Goal: Download file/media

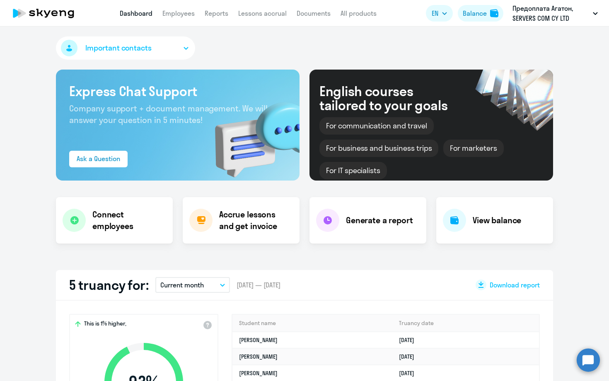
select select "30"
click at [216, 15] on link "Reports" at bounding box center [217, 13] width 24 height 8
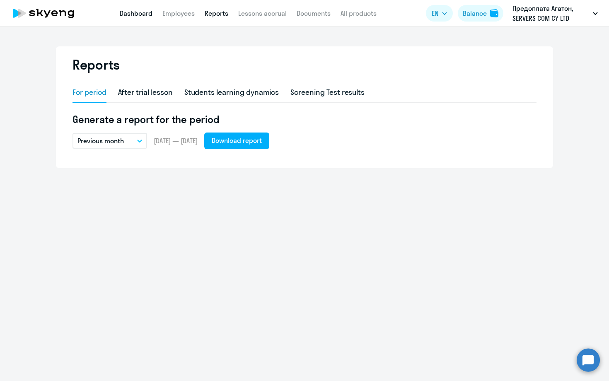
click at [129, 14] on link "Dashboard" at bounding box center [136, 13] width 33 height 8
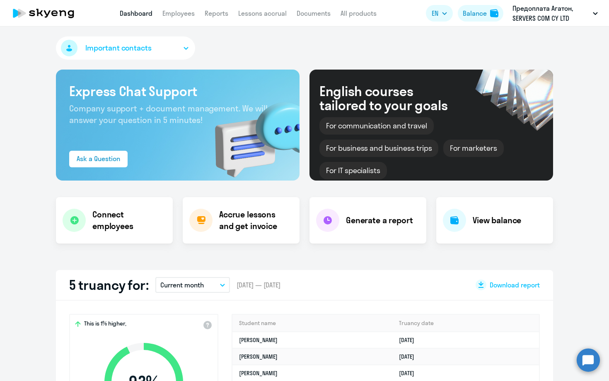
click at [224, 287] on button "Current month" at bounding box center [192, 285] width 75 height 16
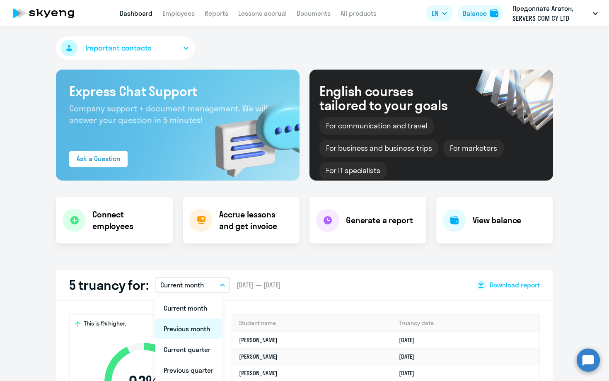
click at [189, 327] on li "Previous month" at bounding box center [188, 328] width 66 height 21
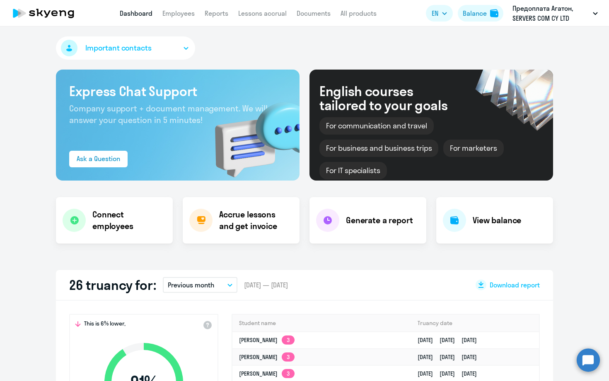
click at [485, 285] on div at bounding box center [480, 284] width 11 height 11
select select "30"
